Goal: Transaction & Acquisition: Subscribe to service/newsletter

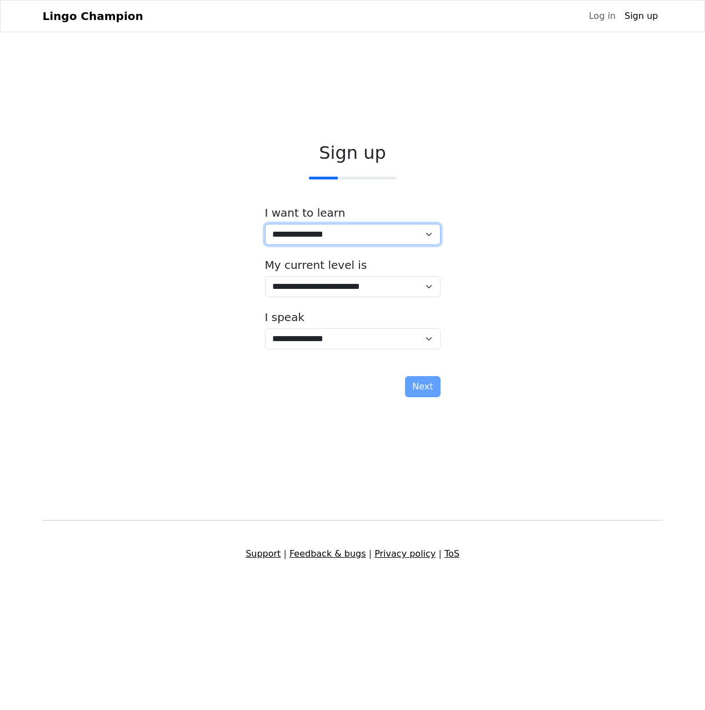
click at [364, 233] on select "**********" at bounding box center [352, 234] width 175 height 21
click at [289, 288] on select "**********" at bounding box center [352, 286] width 175 height 21
